Goal: Task Accomplishment & Management: Manage account settings

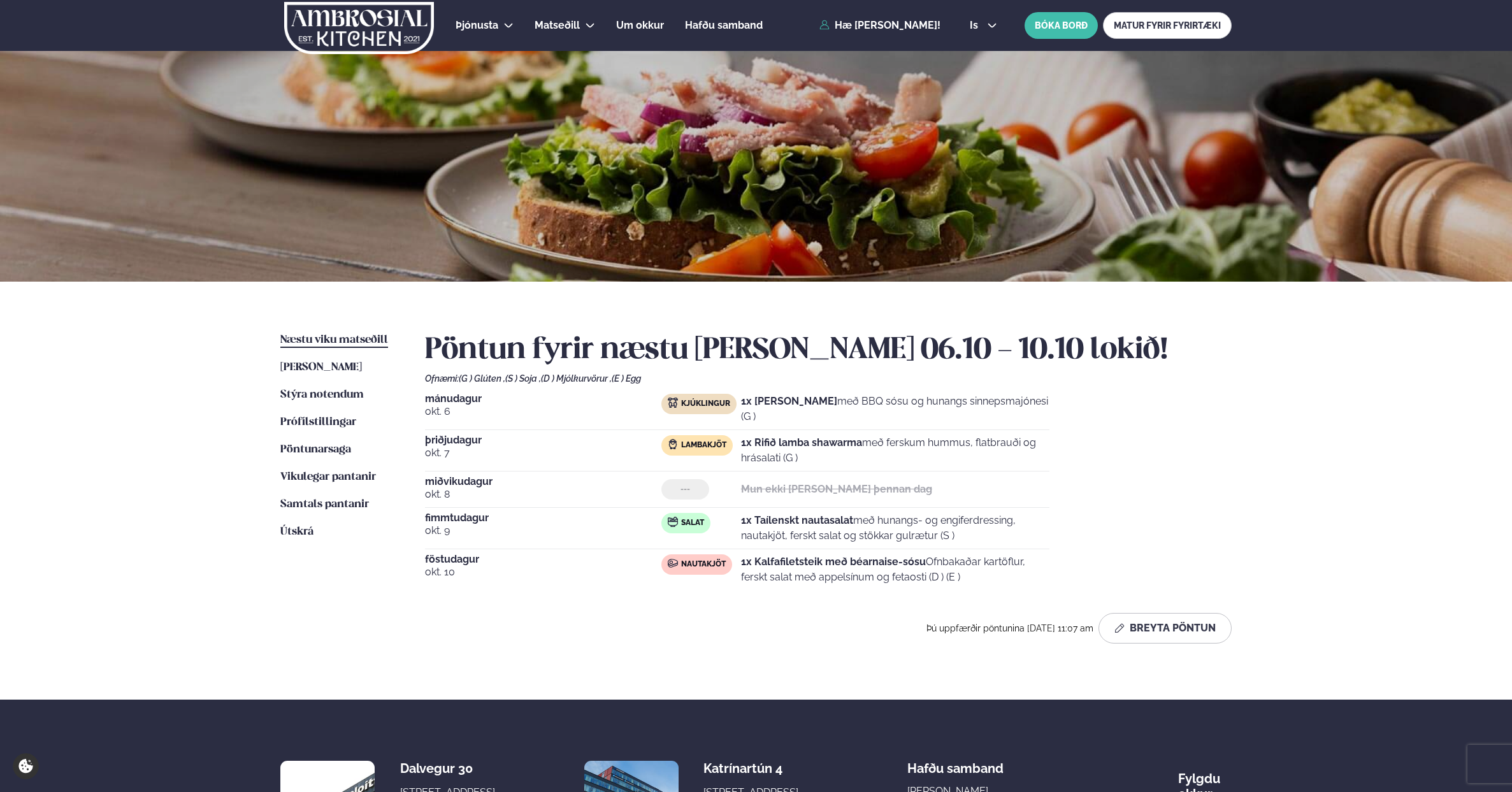
click at [923, 33] on div "Þjónusta Hádegismatur fyrir fyrirtæki Fyrirtækja veitingar Einkapartý Matseðill…" at bounding box center [756, 25] width 1028 height 51
click at [917, 22] on link "Hæ [PERSON_NAME]!" at bounding box center [880, 25] width 121 height 11
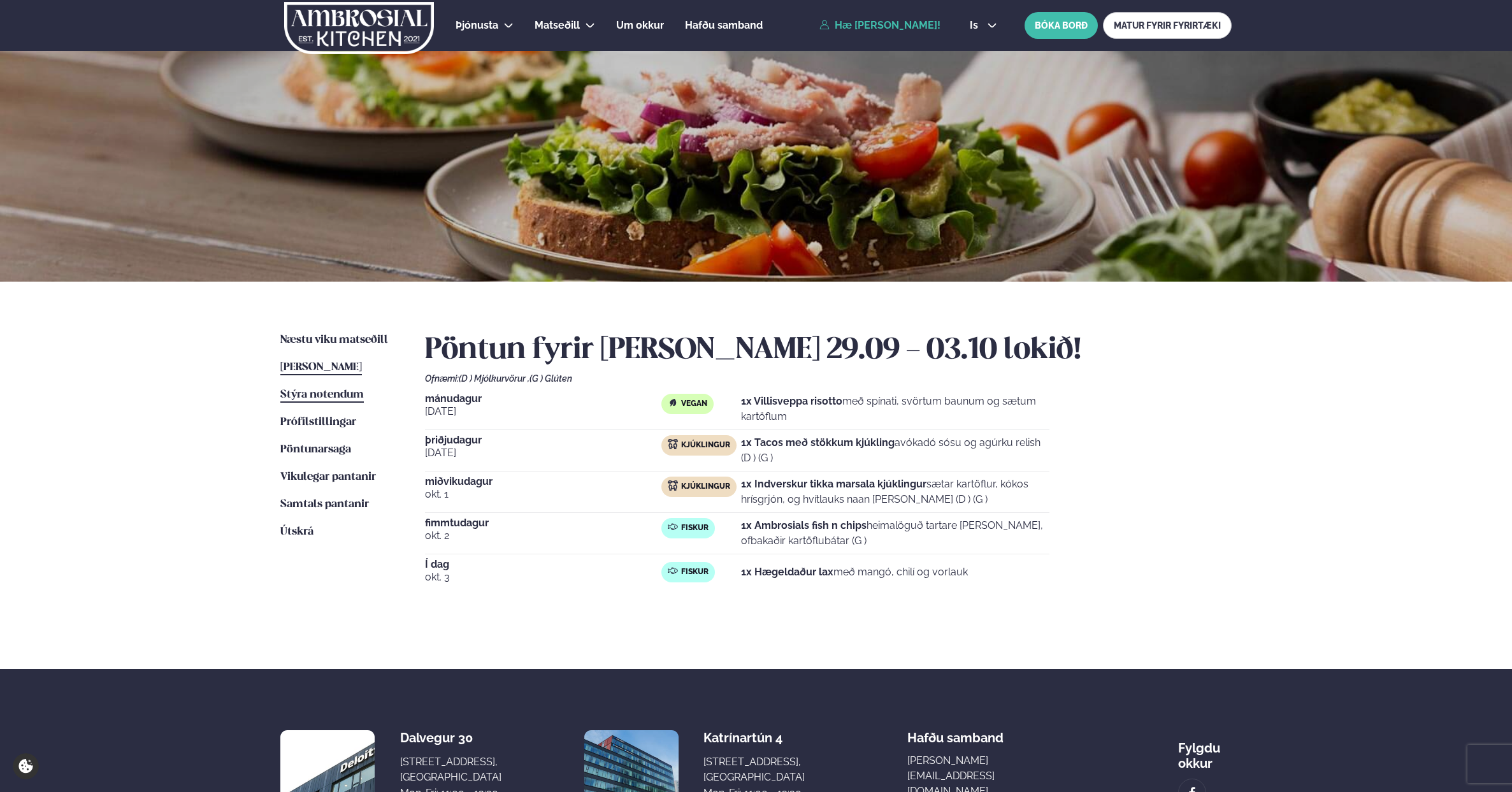
click at [331, 396] on span "Stýra notendum" at bounding box center [322, 394] width 83 height 11
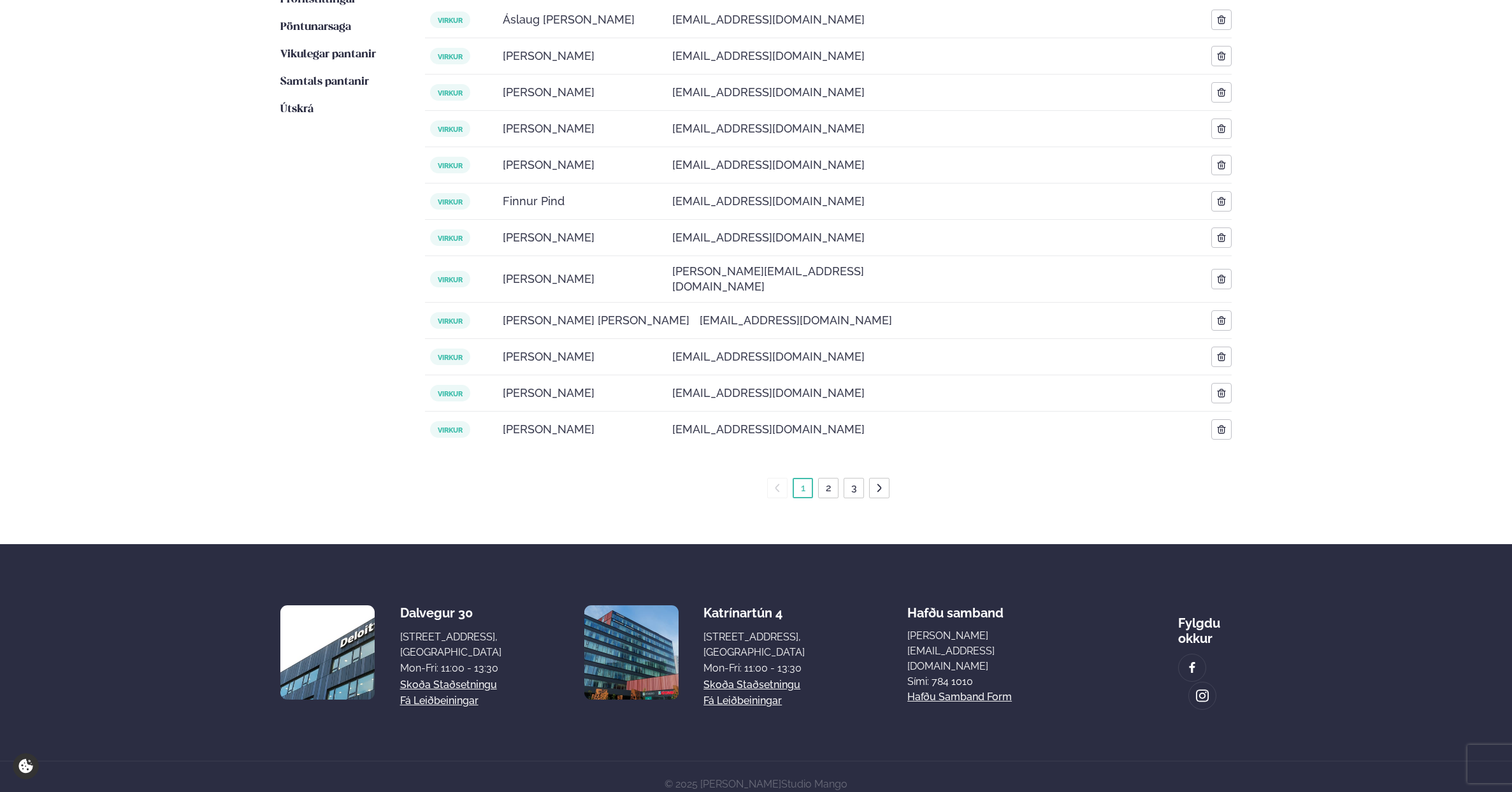
scroll to position [404, 0]
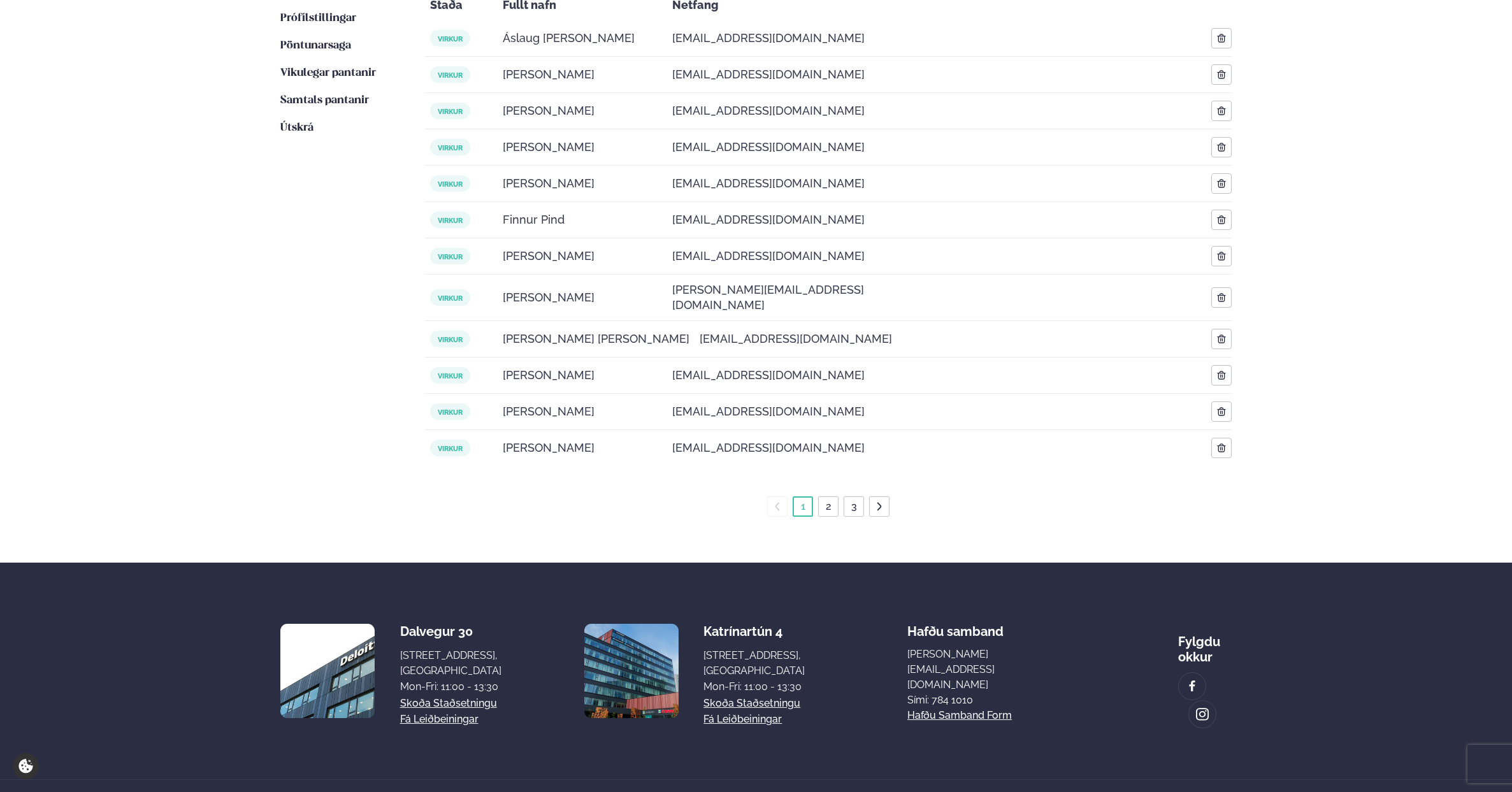
click at [833, 500] on link "2" at bounding box center [829, 506] width 11 height 21
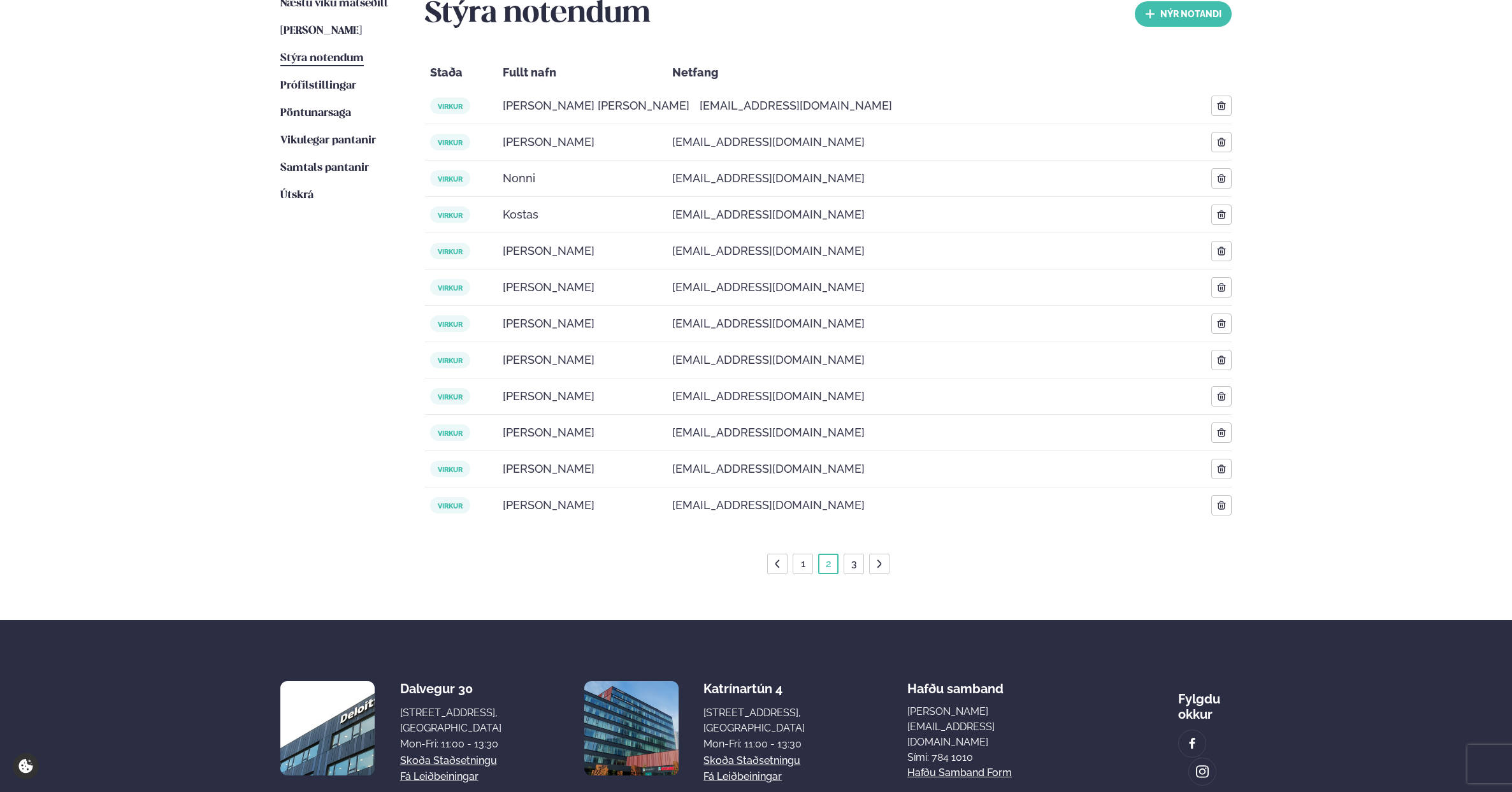
scroll to position [333, 0]
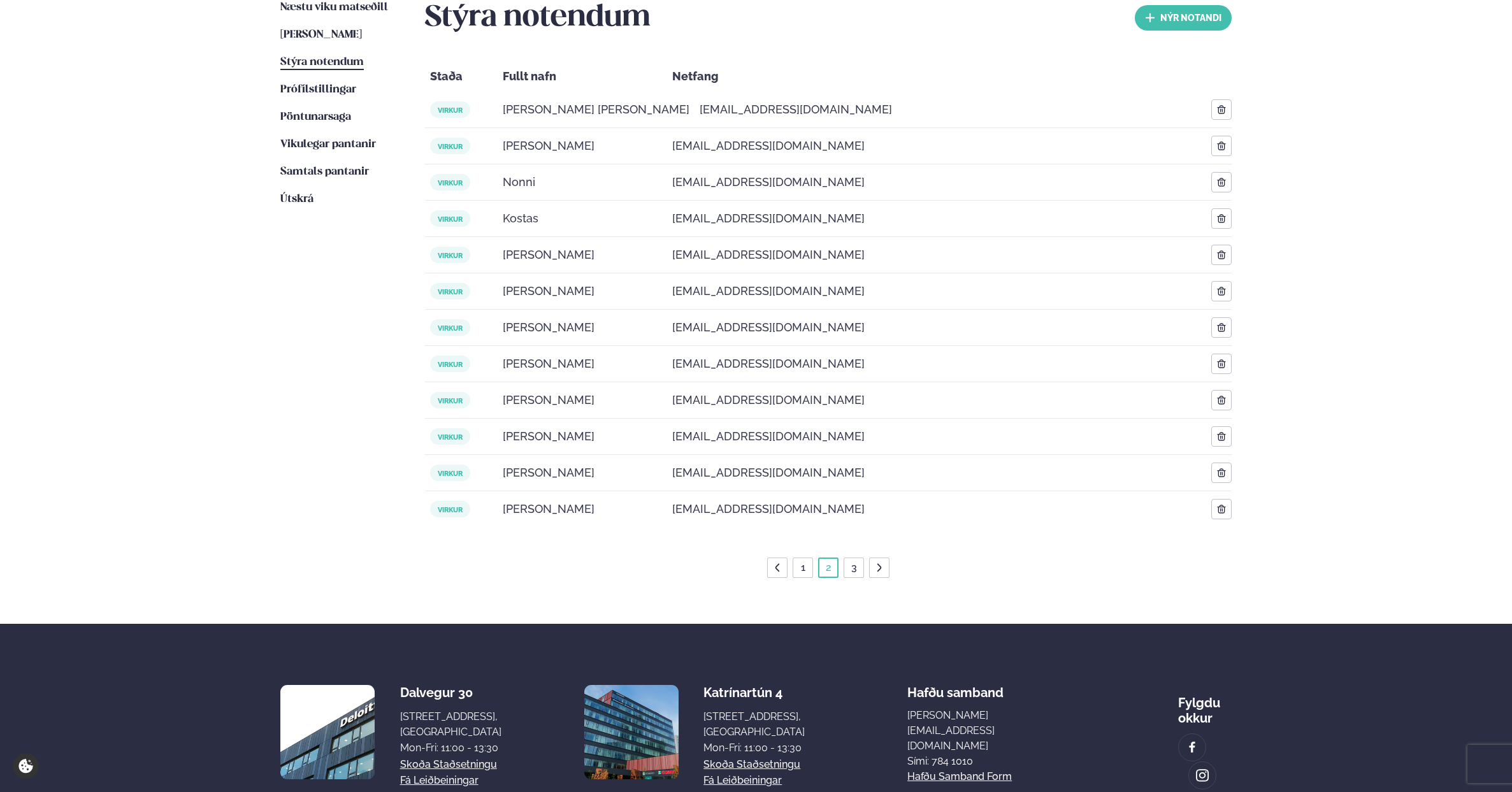
click at [855, 573] on link "3" at bounding box center [855, 568] width 11 height 21
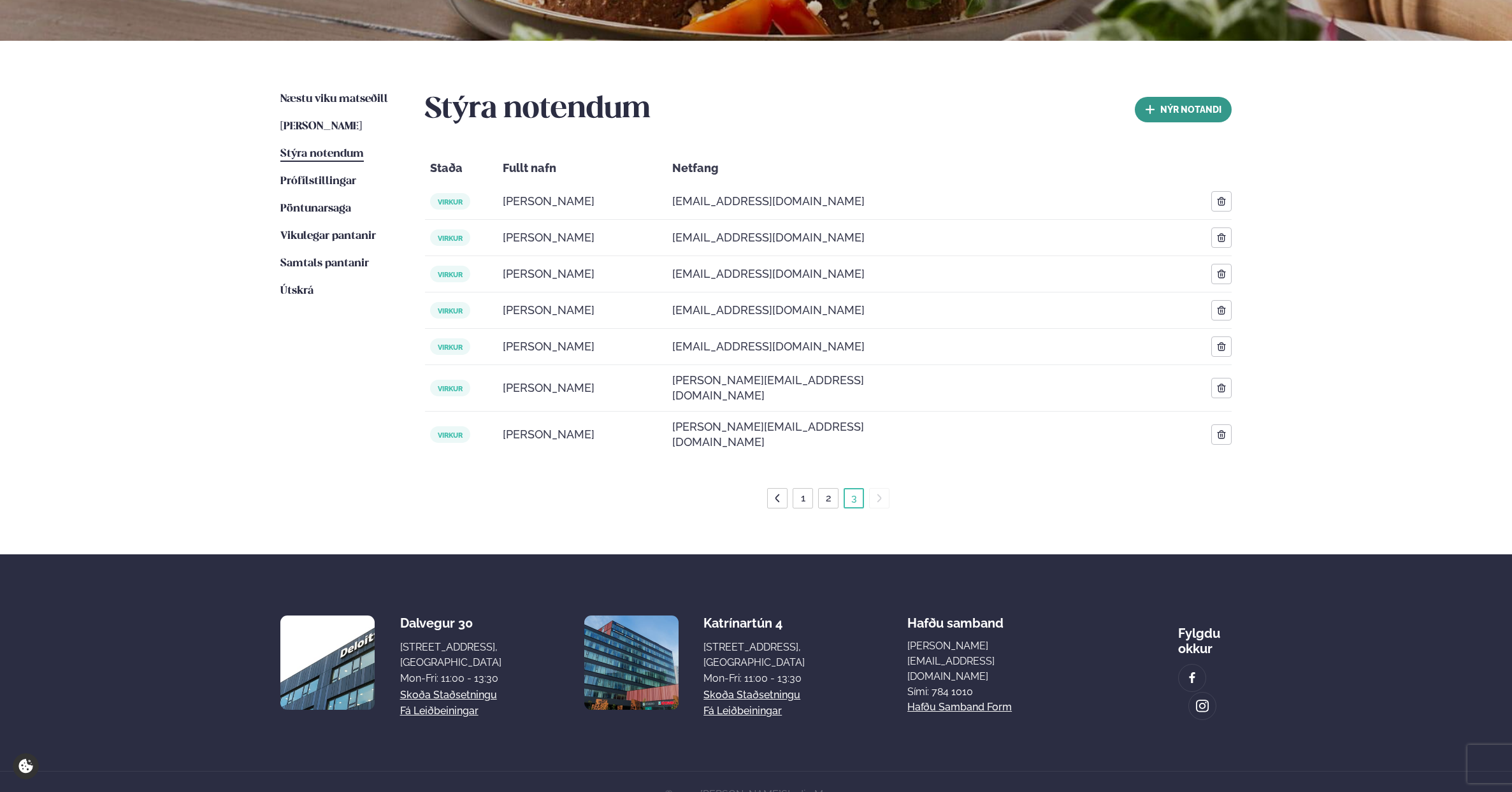
click at [1181, 106] on button "nýr Notandi" at bounding box center [1183, 109] width 97 height 25
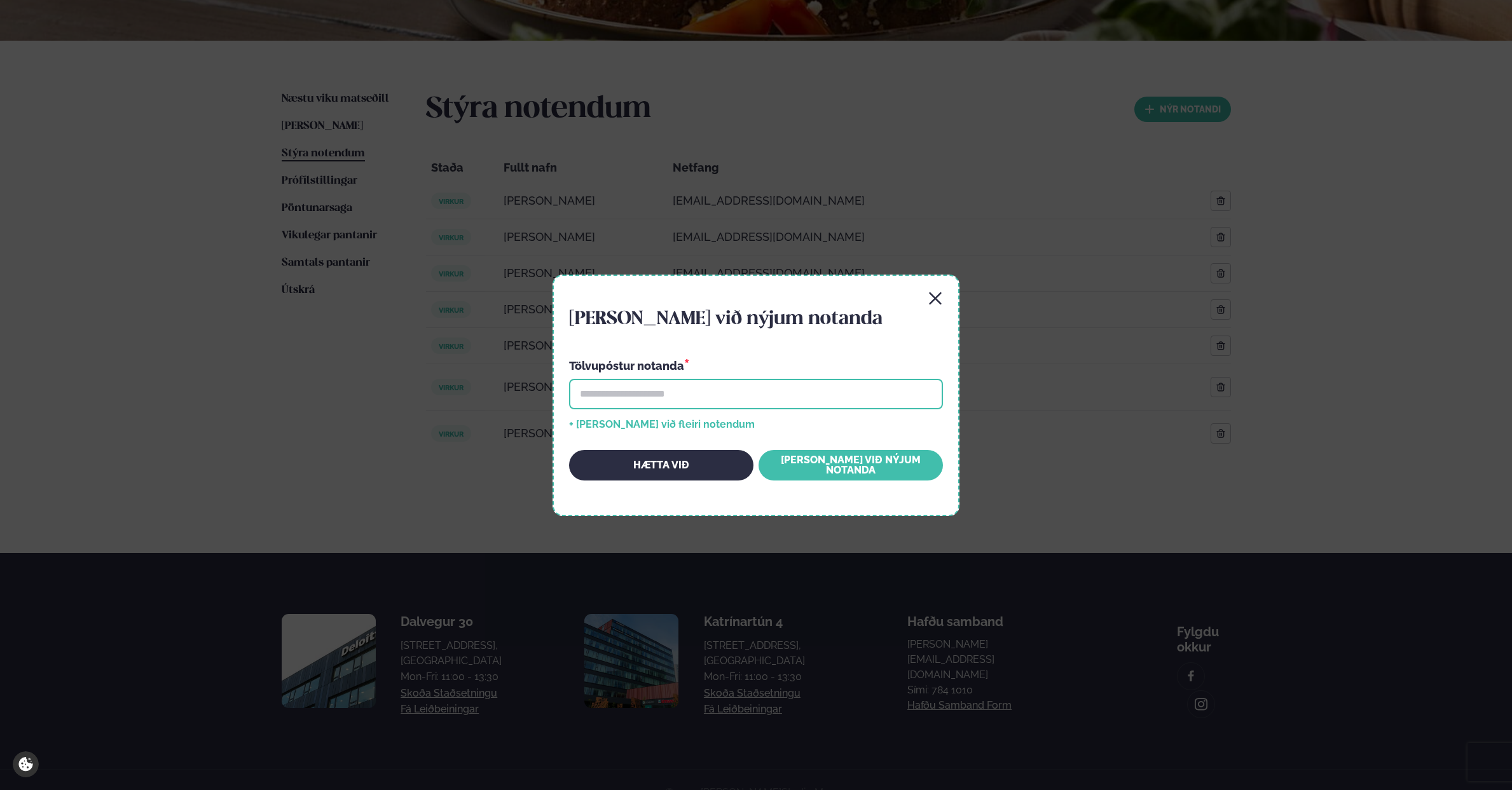
click at [676, 403] on input "email" at bounding box center [756, 394] width 374 height 31
paste input "**********"
type input "**********"
click at [855, 476] on button "[PERSON_NAME] við nýjum notanda" at bounding box center [851, 465] width 185 height 31
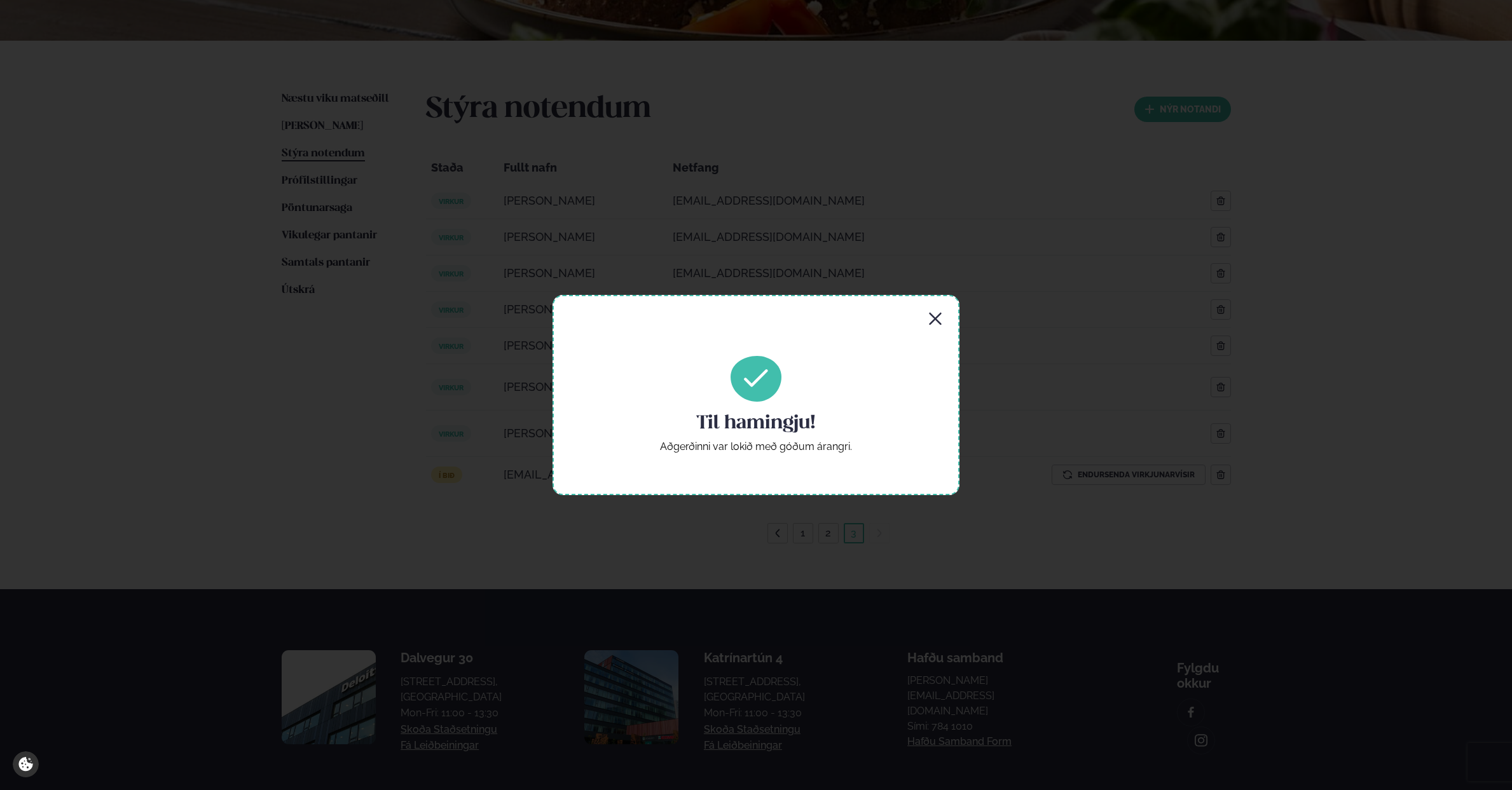
click at [935, 320] on icon "button" at bounding box center [935, 319] width 12 height 12
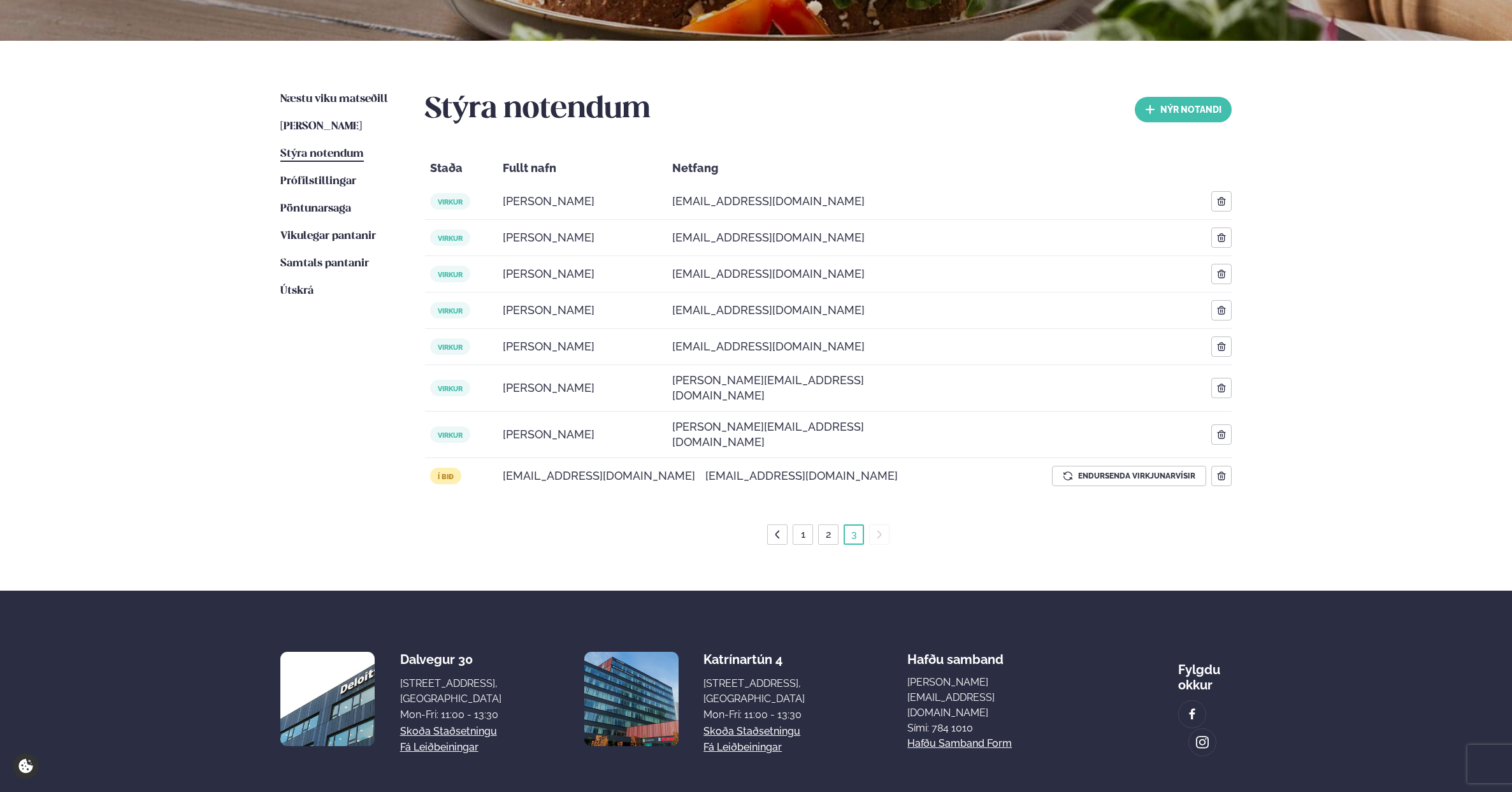
click at [1146, 59] on div "Næstu [PERSON_NAME] matseðill Næsta vika [PERSON_NAME] matseðill Þessa [PERSON_…" at bounding box center [756, 316] width 1028 height 550
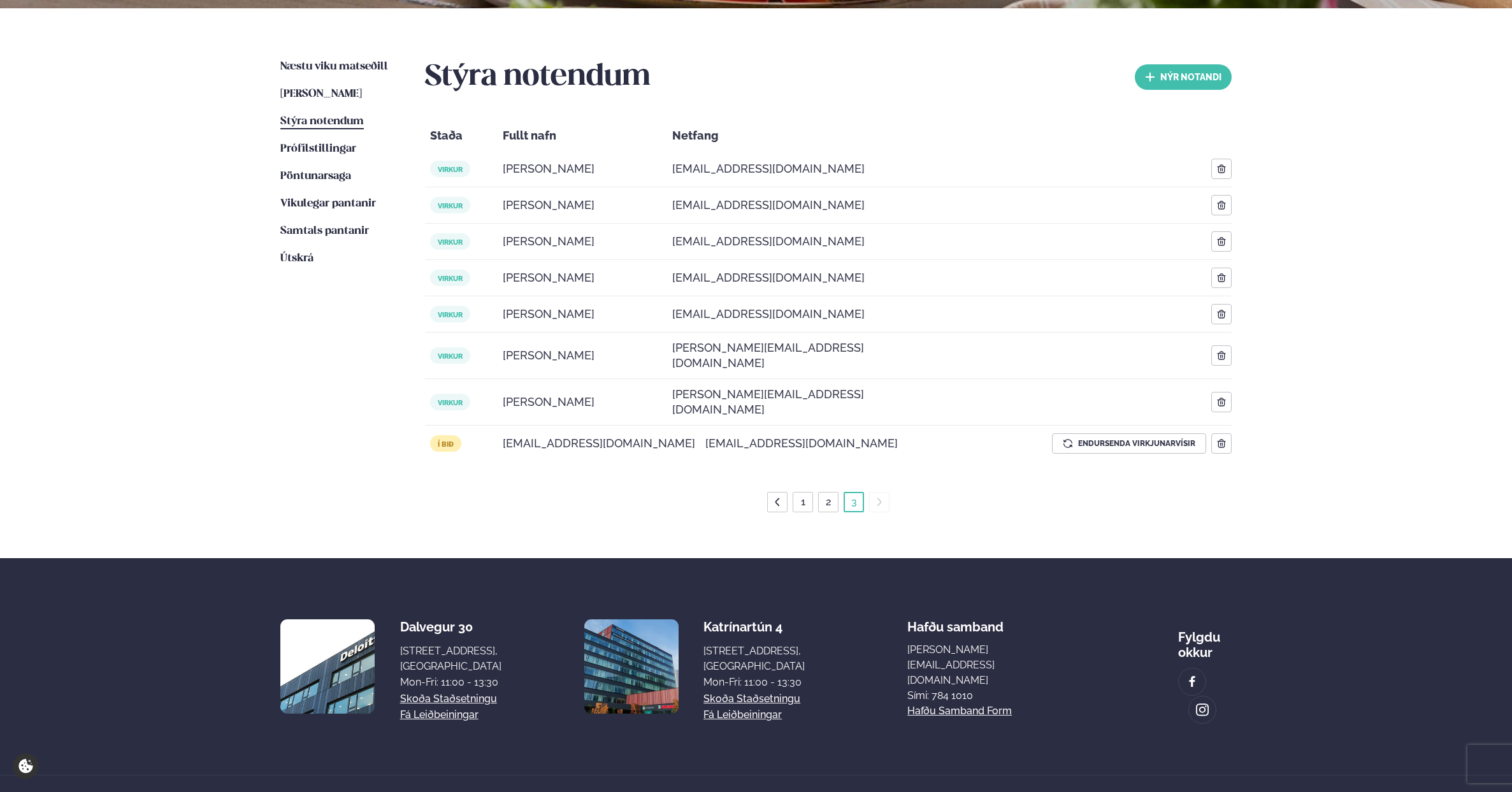
scroll to position [278, 0]
